Goal: Browse casually

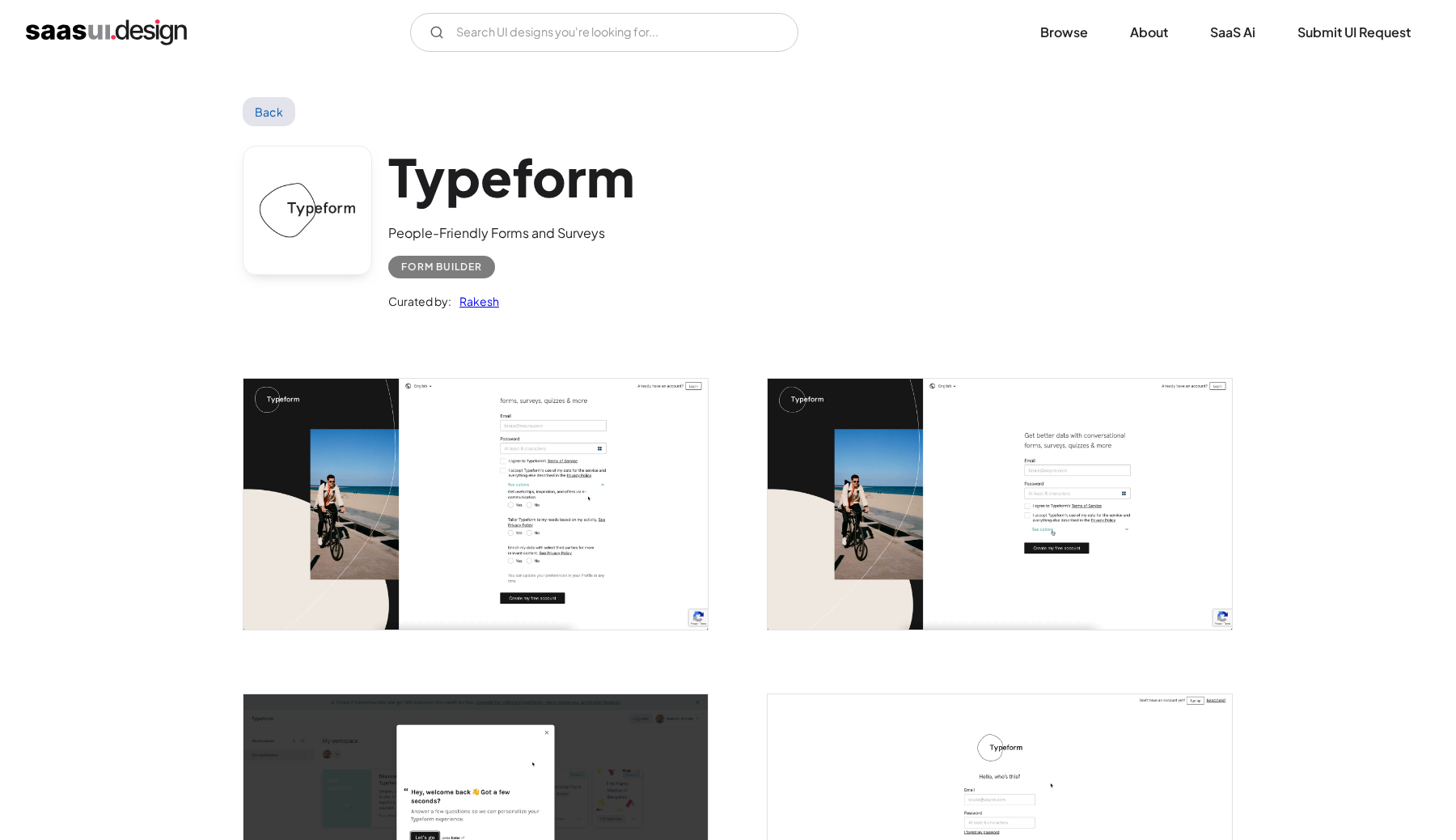
click at [156, 41] on img "home" at bounding box center [106, 32] width 161 height 26
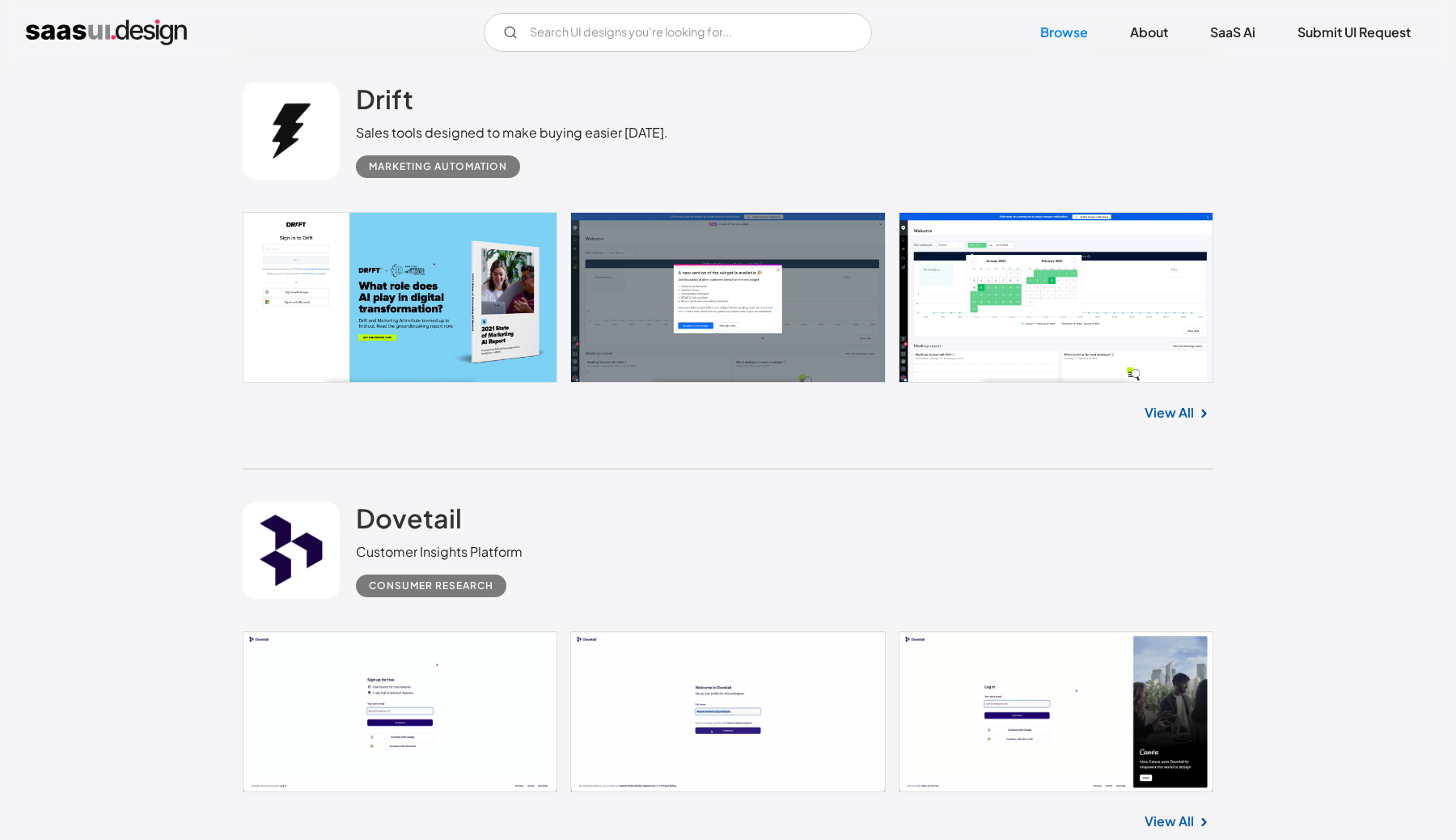
scroll to position [2701, 0]
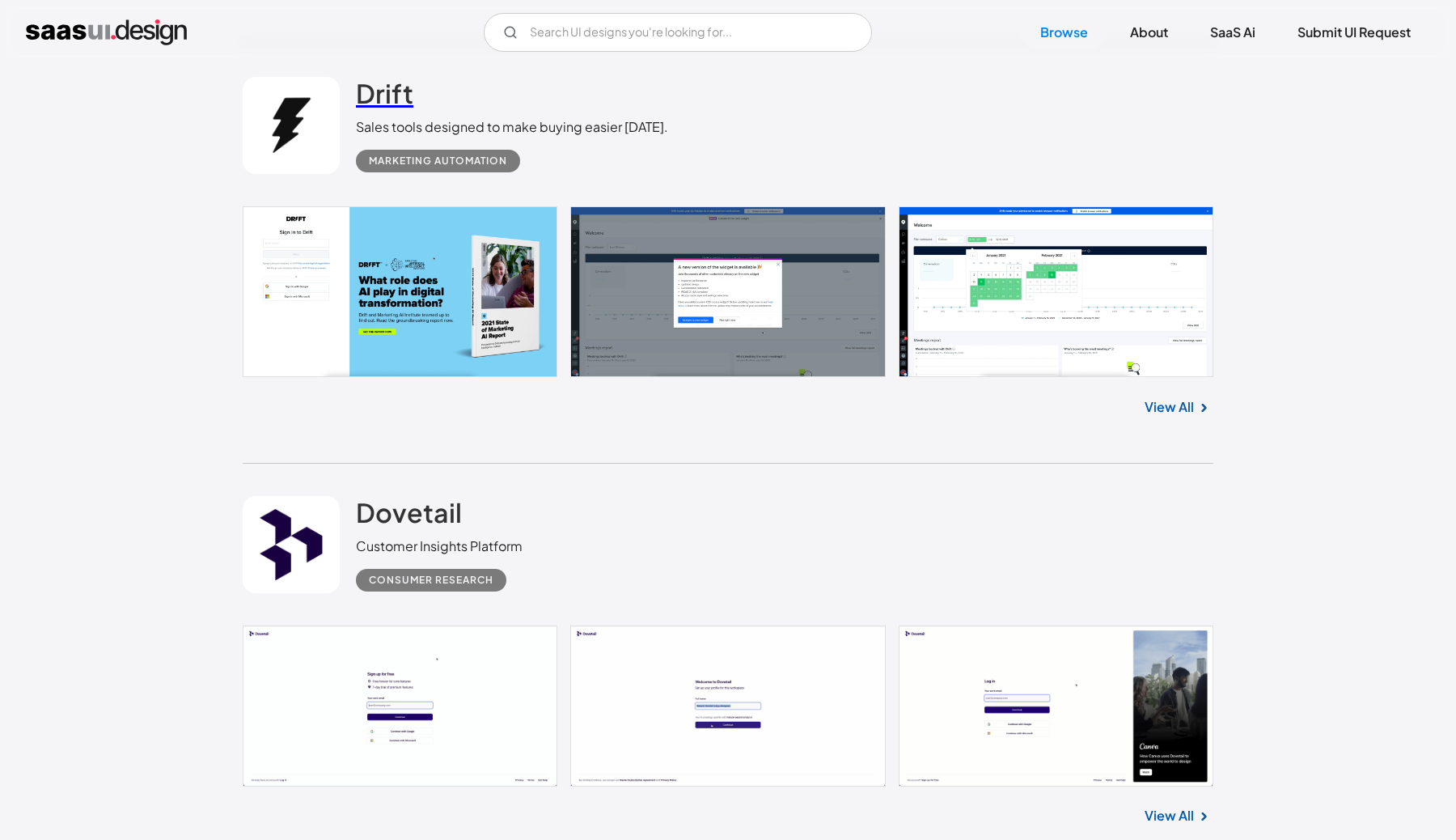
click at [381, 97] on h2 "Drift" at bounding box center [385, 93] width 57 height 33
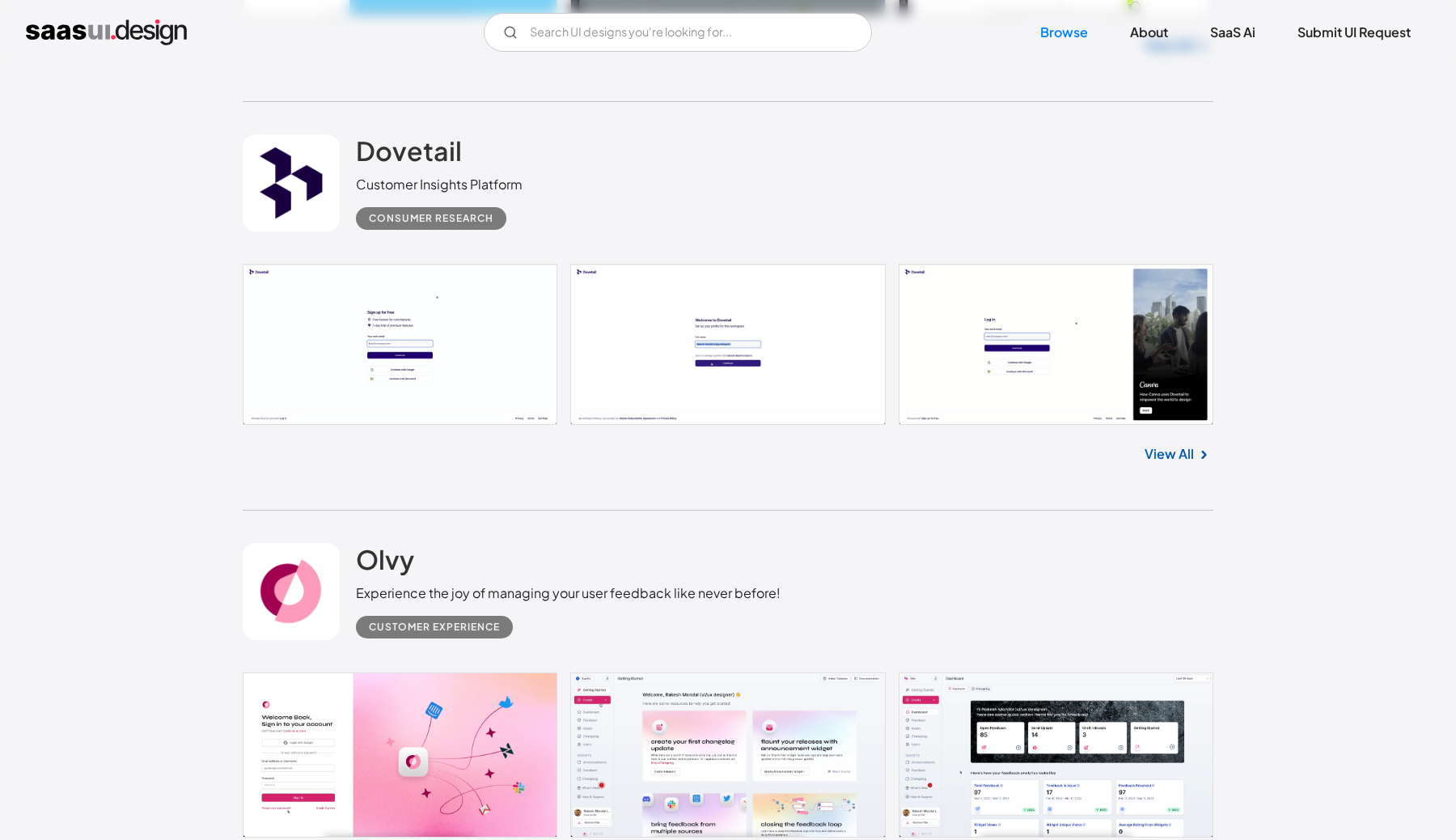
scroll to position [3050, 0]
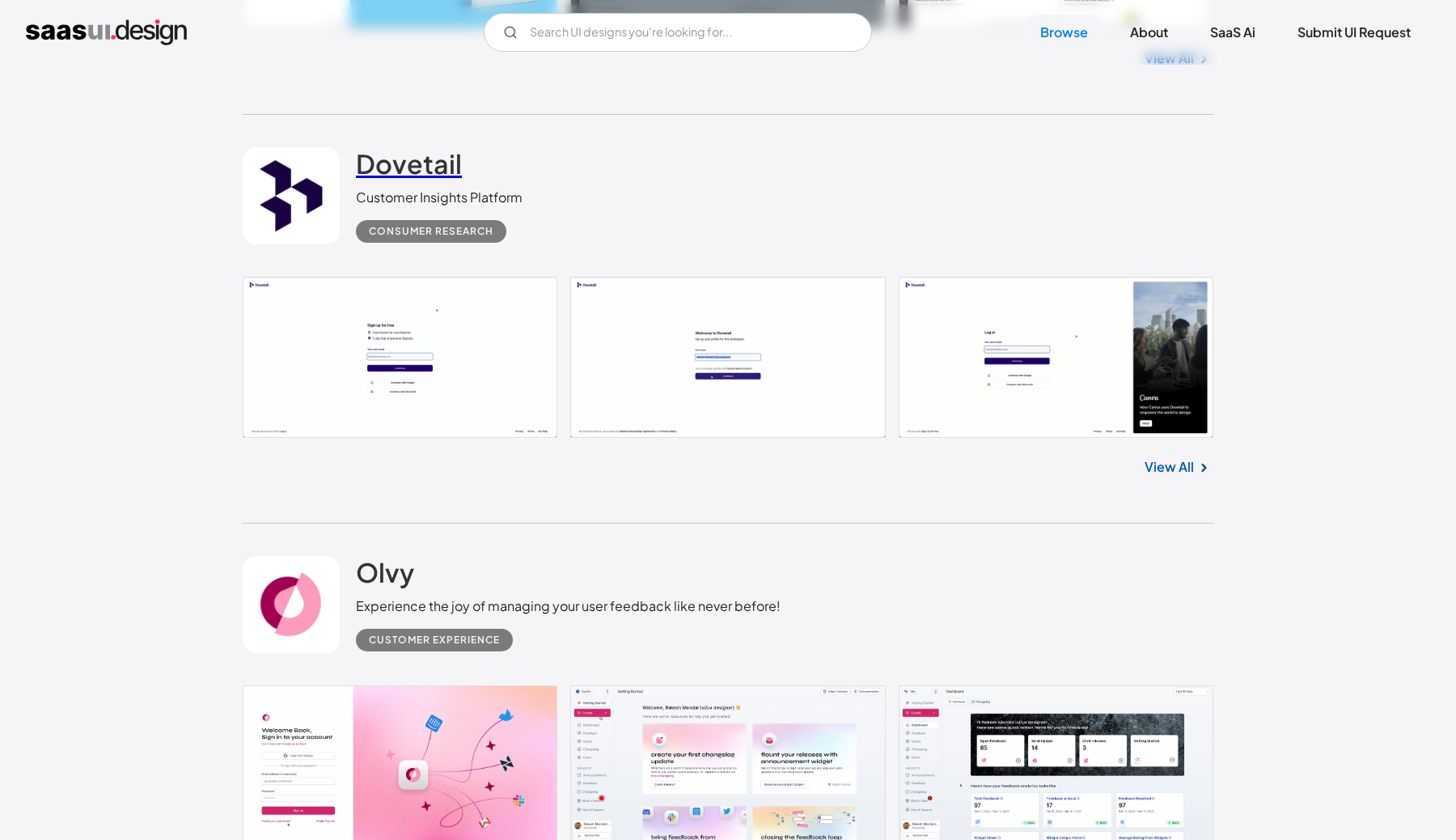
click at [431, 173] on h2 "Dovetail" at bounding box center [409, 164] width 106 height 33
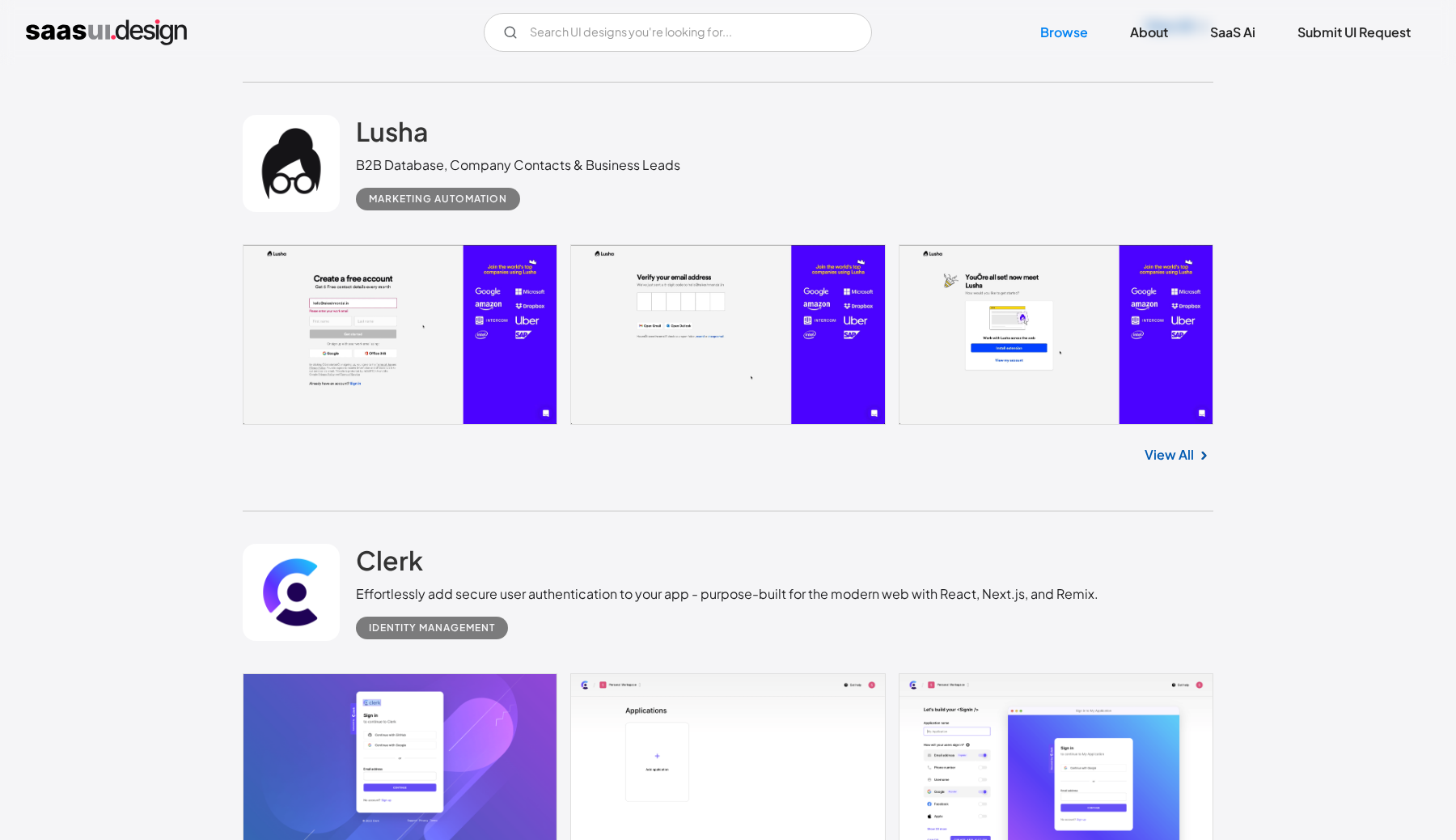
scroll to position [4392, 0]
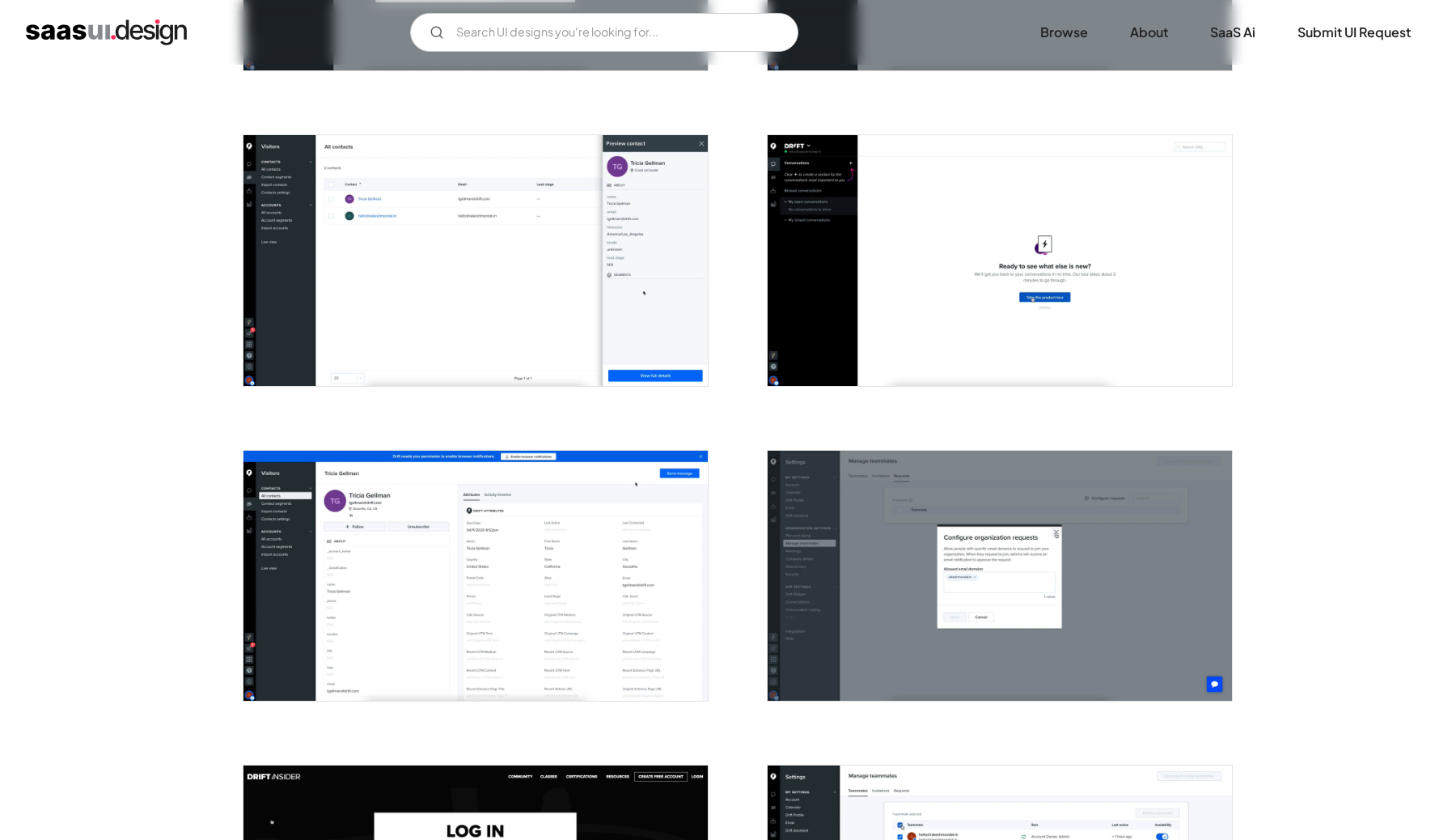
scroll to position [2171, 0]
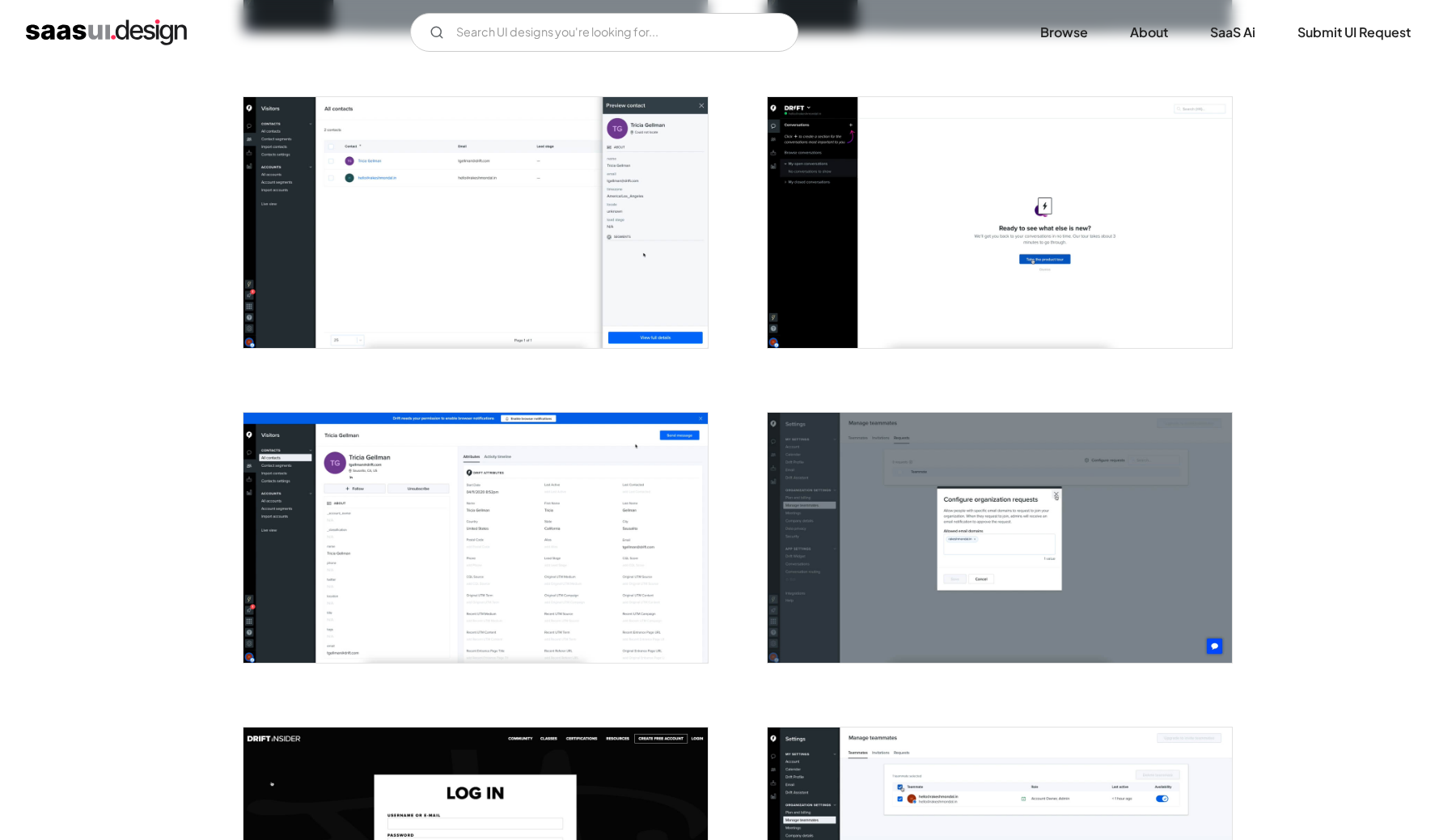
click at [311, 523] on img "open lightbox" at bounding box center [476, 538] width 465 height 250
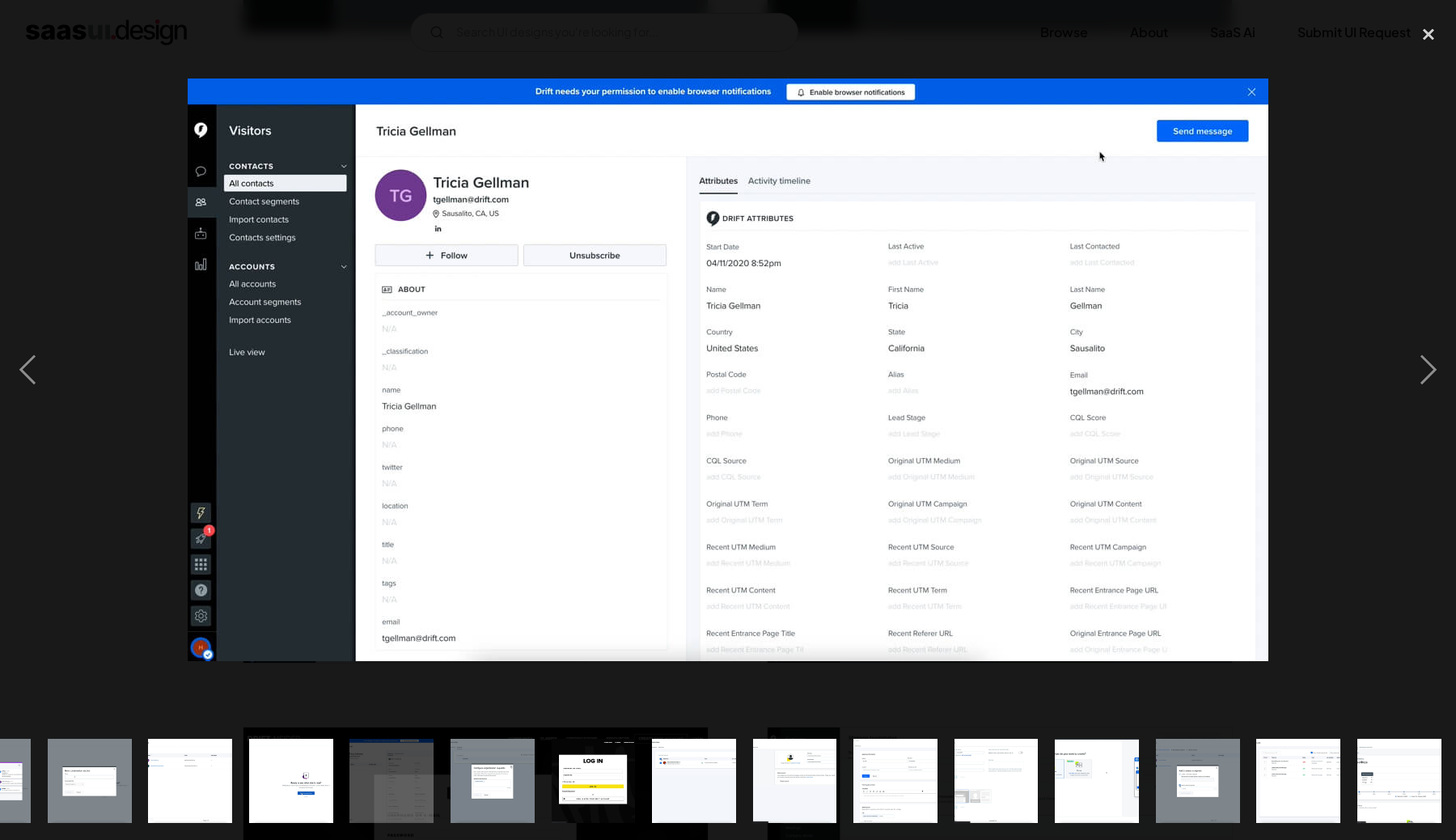
scroll to position [0, 1080]
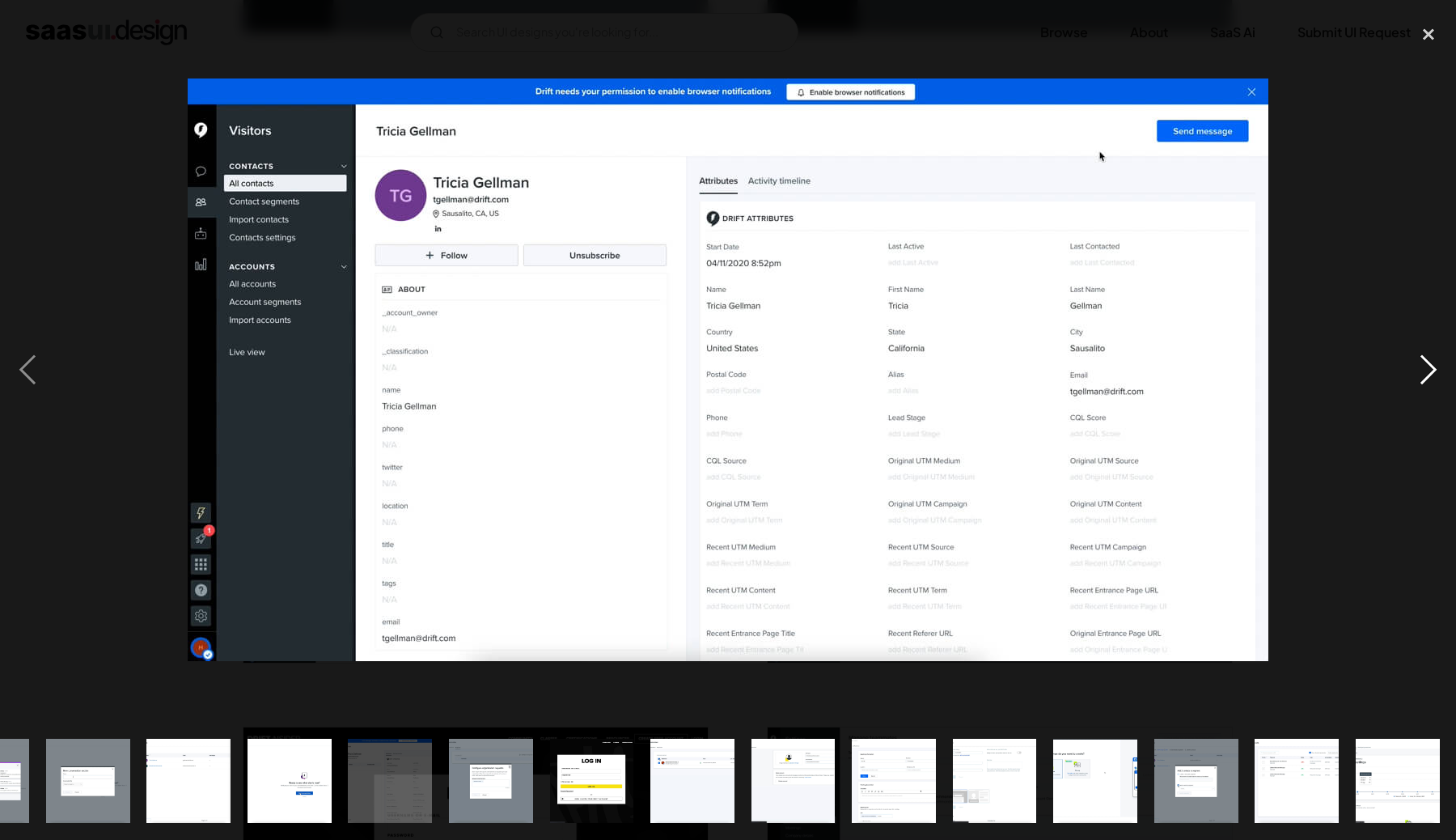
click at [1439, 367] on div "next image" at bounding box center [1429, 370] width 55 height 705
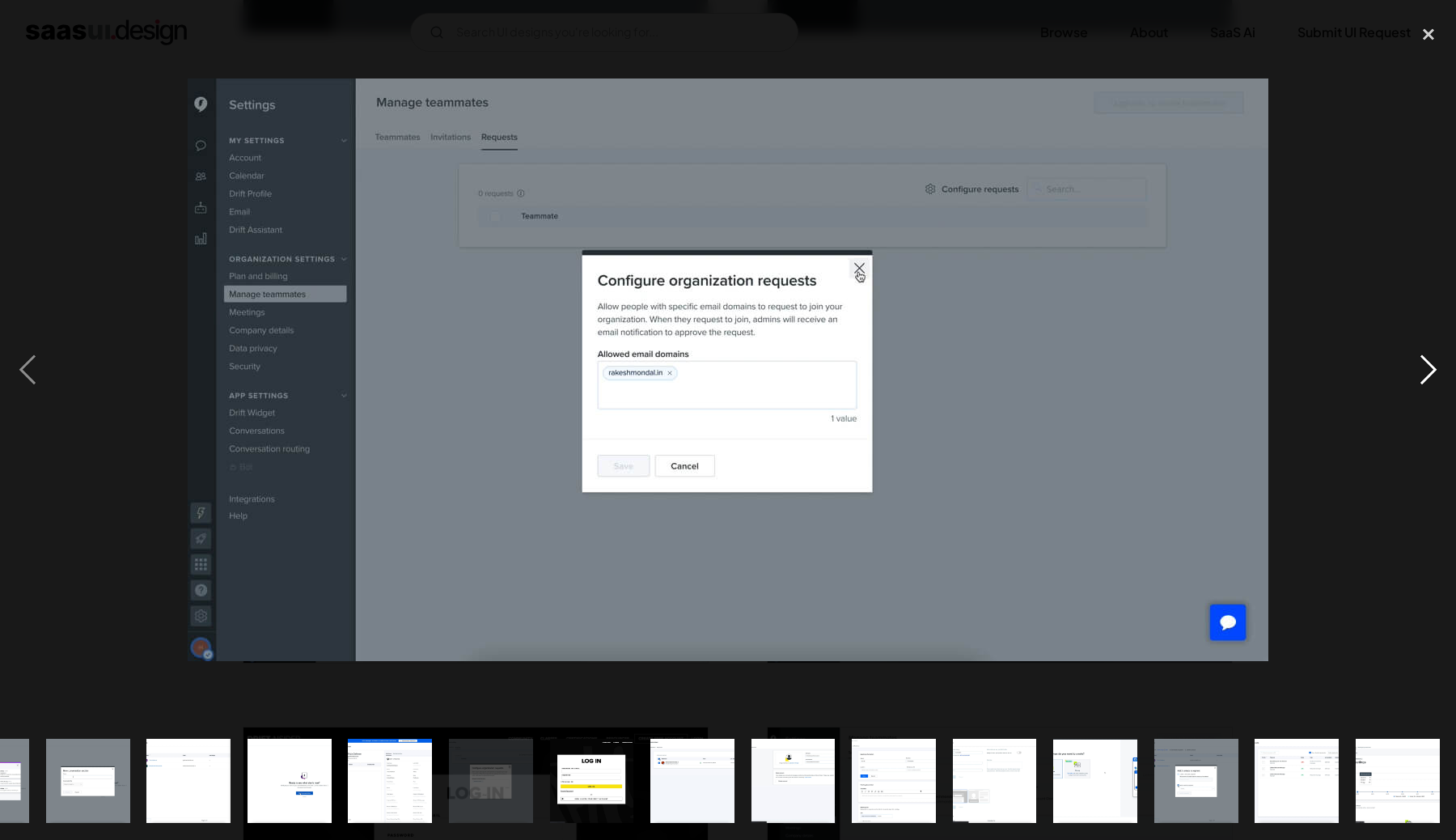
click at [1437, 367] on div "next image" at bounding box center [1429, 370] width 55 height 705
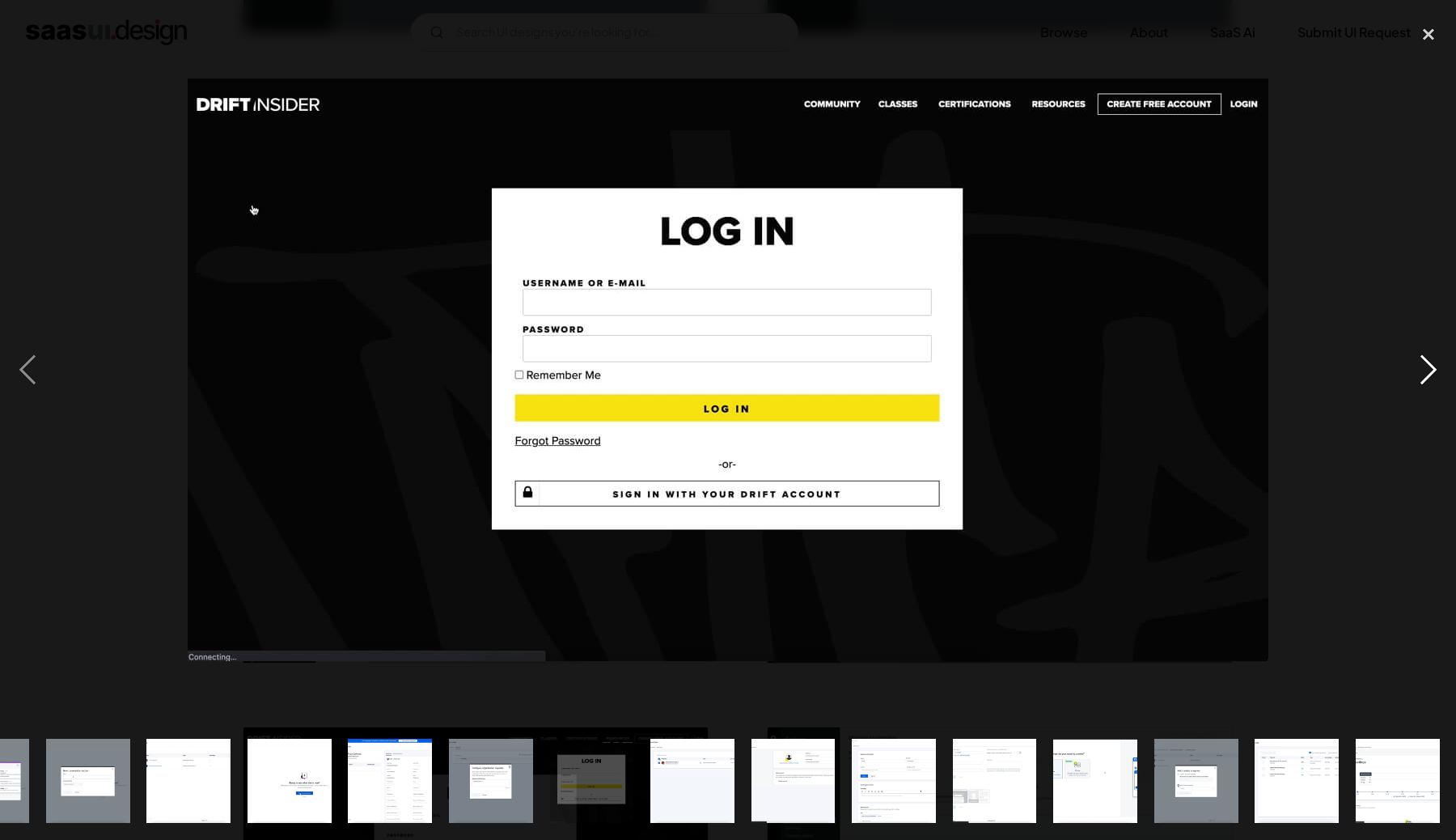
click at [1437, 367] on div "next image" at bounding box center [1429, 370] width 55 height 705
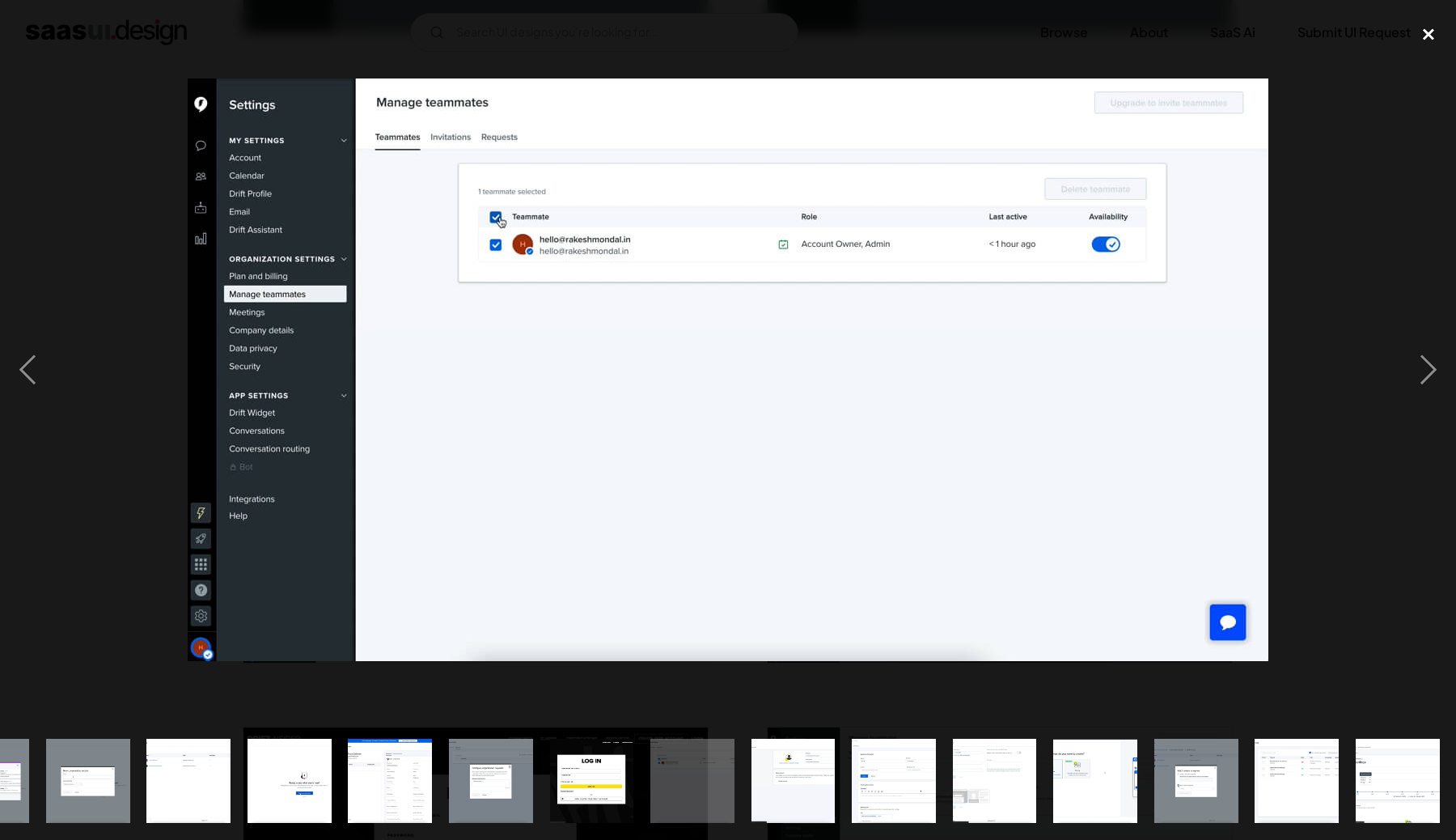
click at [1432, 36] on div "close lightbox" at bounding box center [1429, 35] width 55 height 36
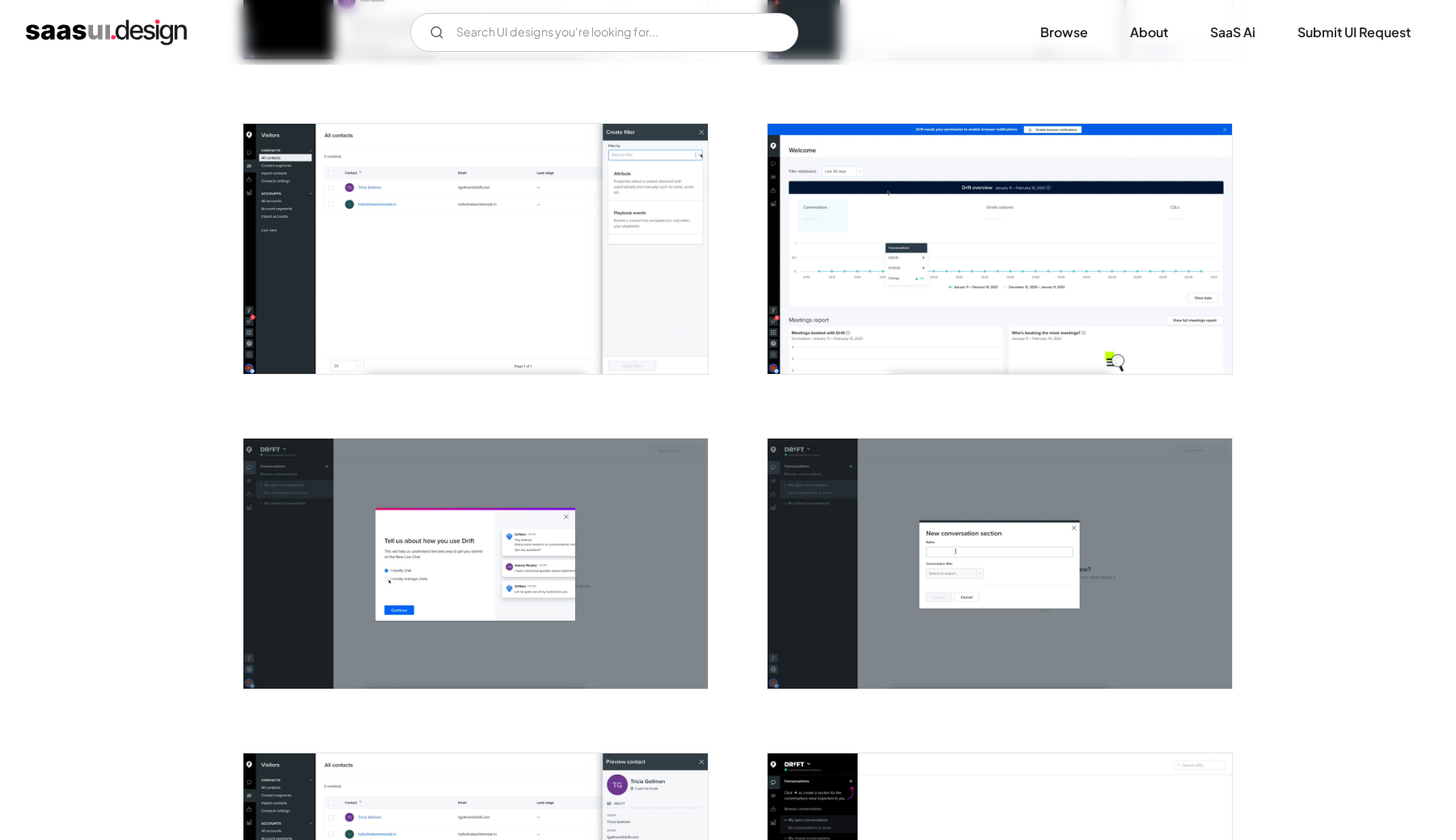
scroll to position [1379, 0]
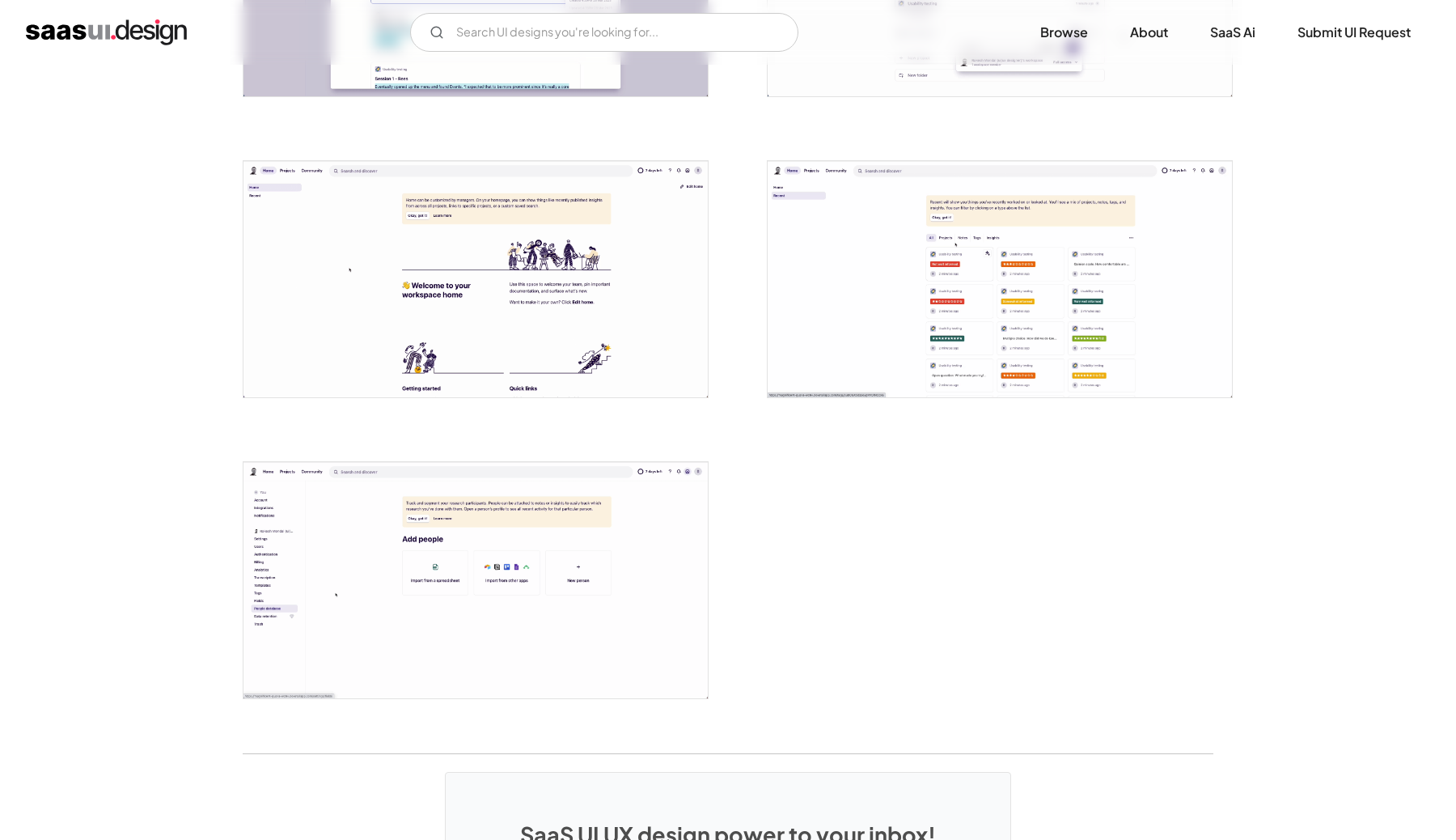
scroll to position [3537, 0]
